Goal: Check status

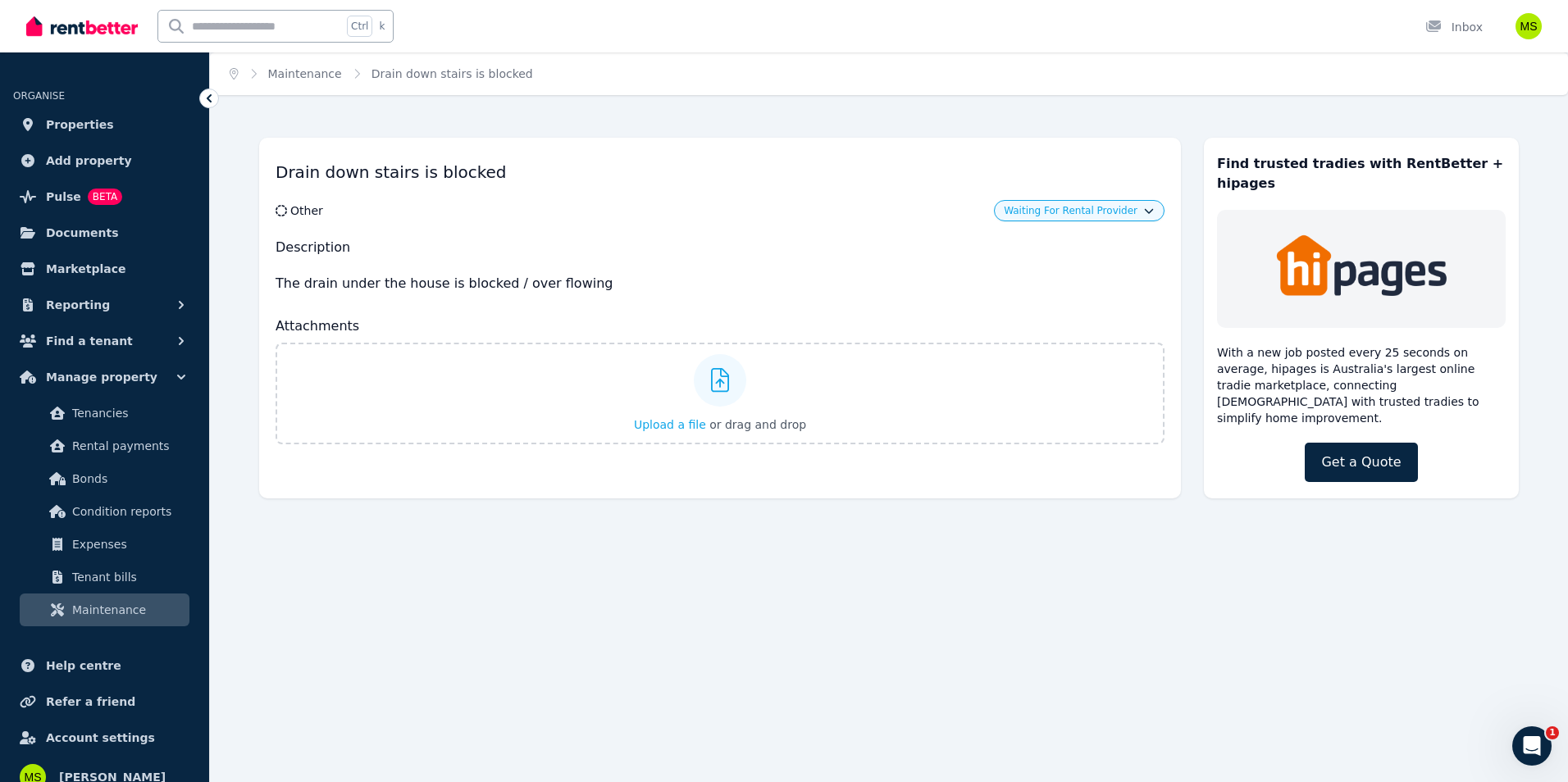
click at [710, 584] on div "Home Maintenance Drain down stairs is blocked Drain down stairs is blocked Othe…" at bounding box center [784, 391] width 1568 height 782
click at [631, 589] on div "Home Maintenance Drain down stairs is blocked Drain down stairs is blocked Othe…" at bounding box center [784, 391] width 1568 height 782
